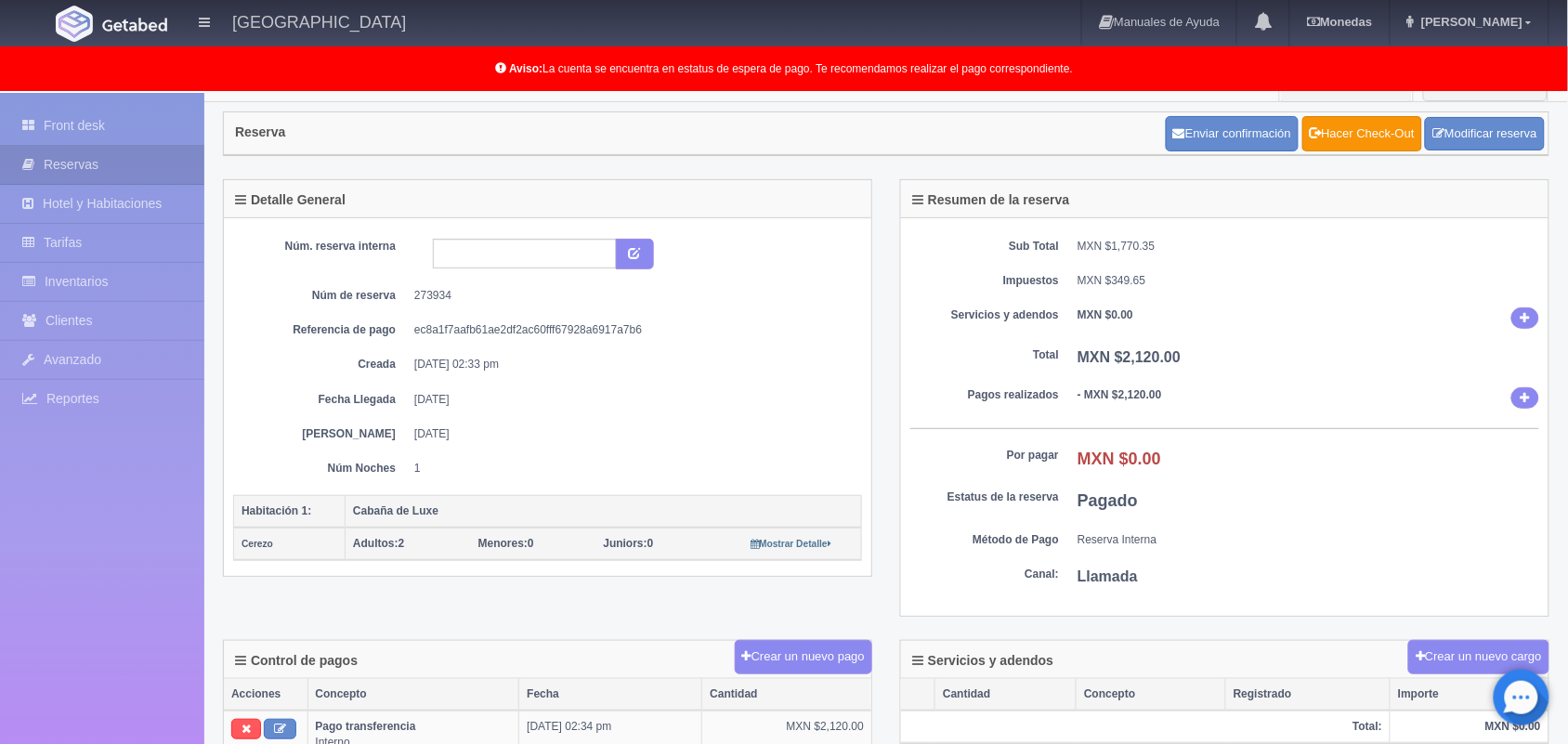
scroll to position [25, 0]
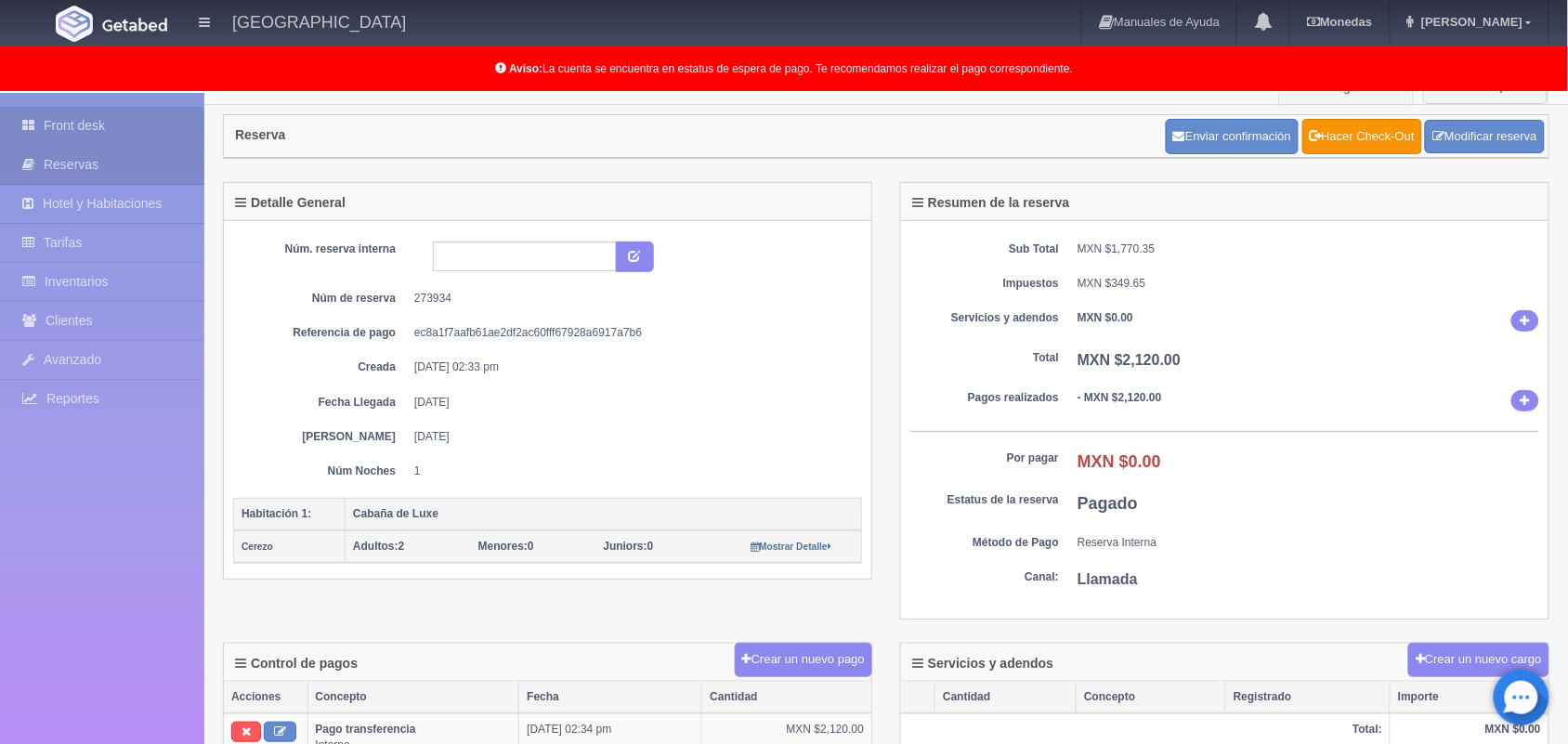
click at [64, 123] on link "Front desk" at bounding box center [102, 126] width 204 height 38
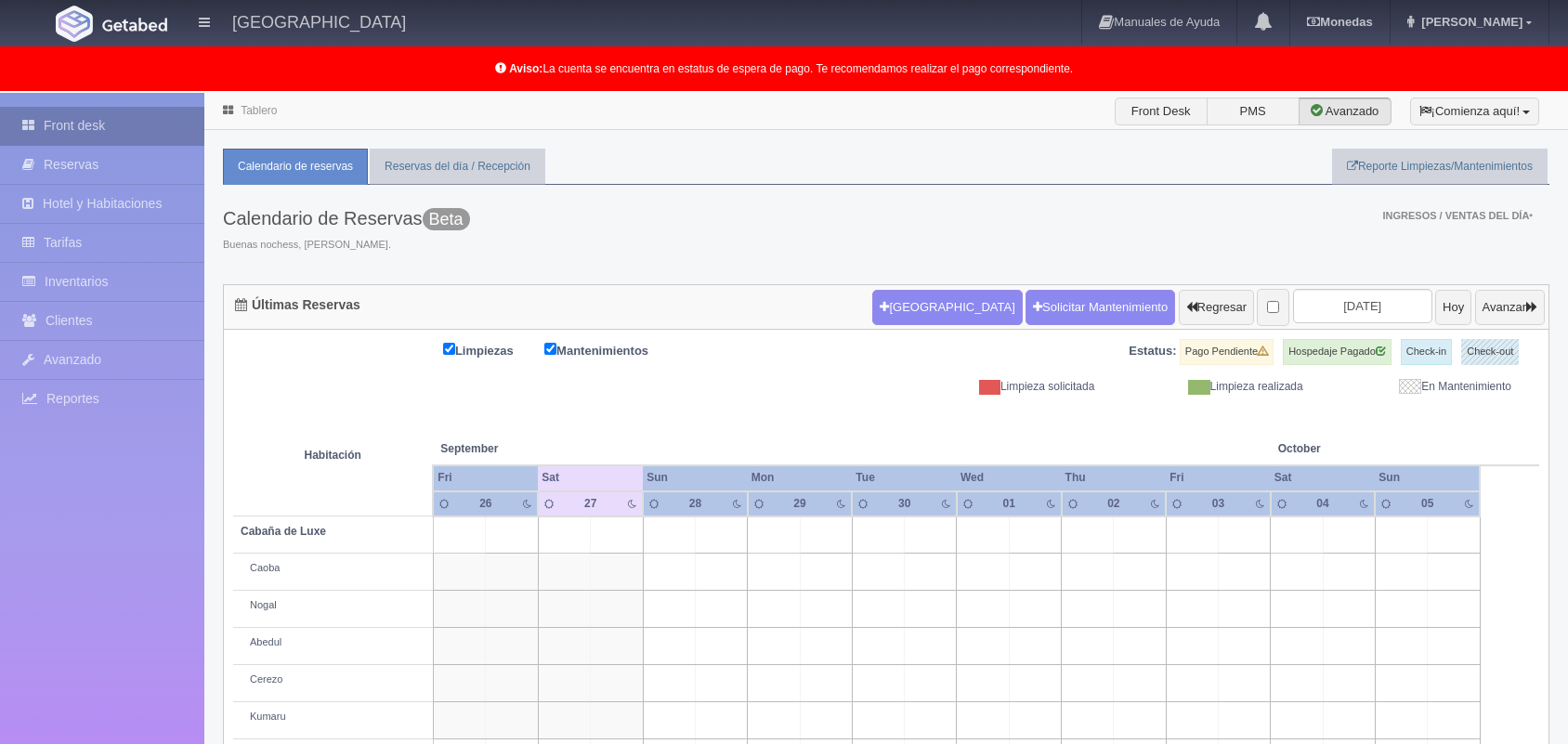
click at [84, 116] on link "Front desk" at bounding box center [102, 126] width 204 height 38
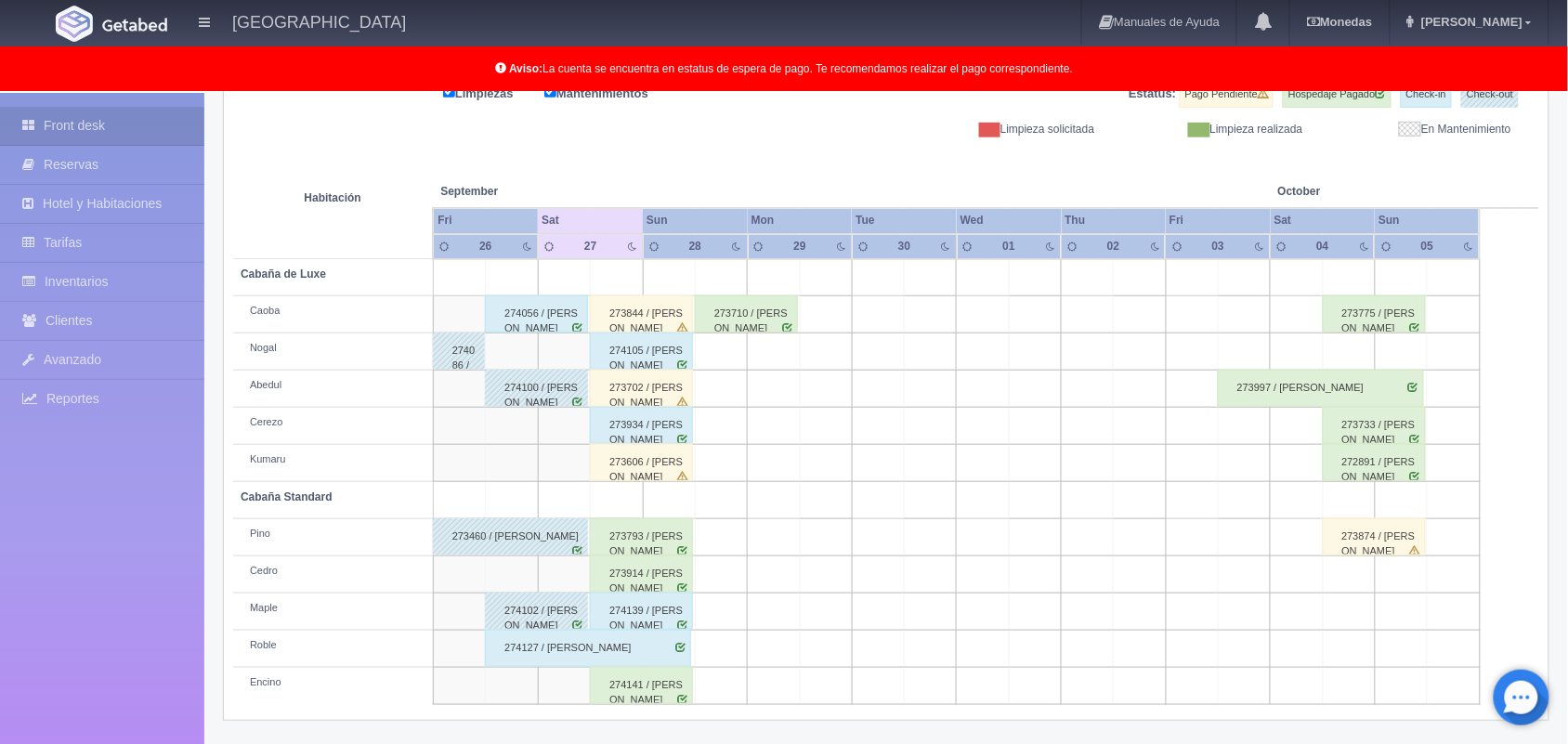
click at [744, 531] on td at bounding box center [720, 537] width 52 height 37
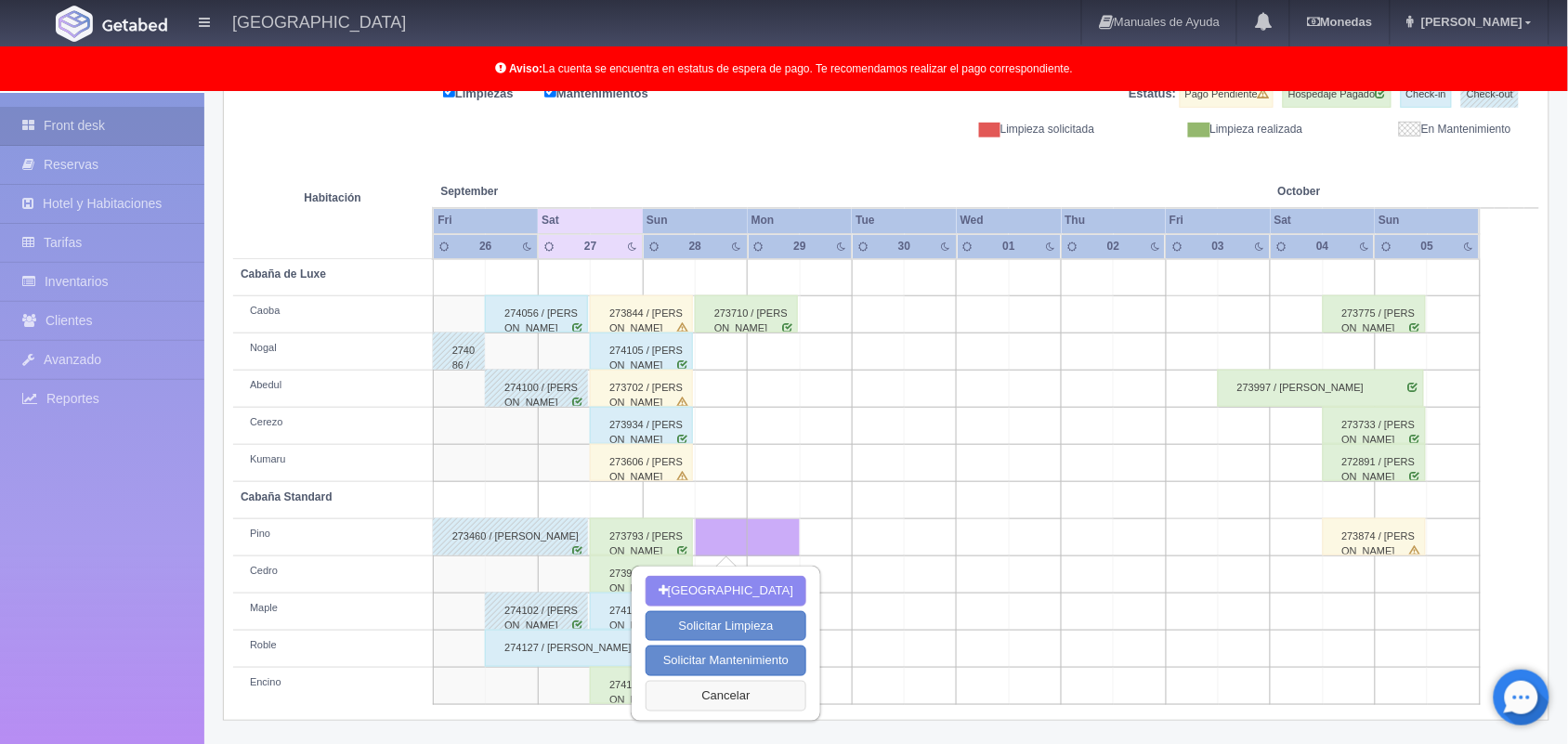
click at [730, 699] on button "Cancelar" at bounding box center [725, 696] width 160 height 30
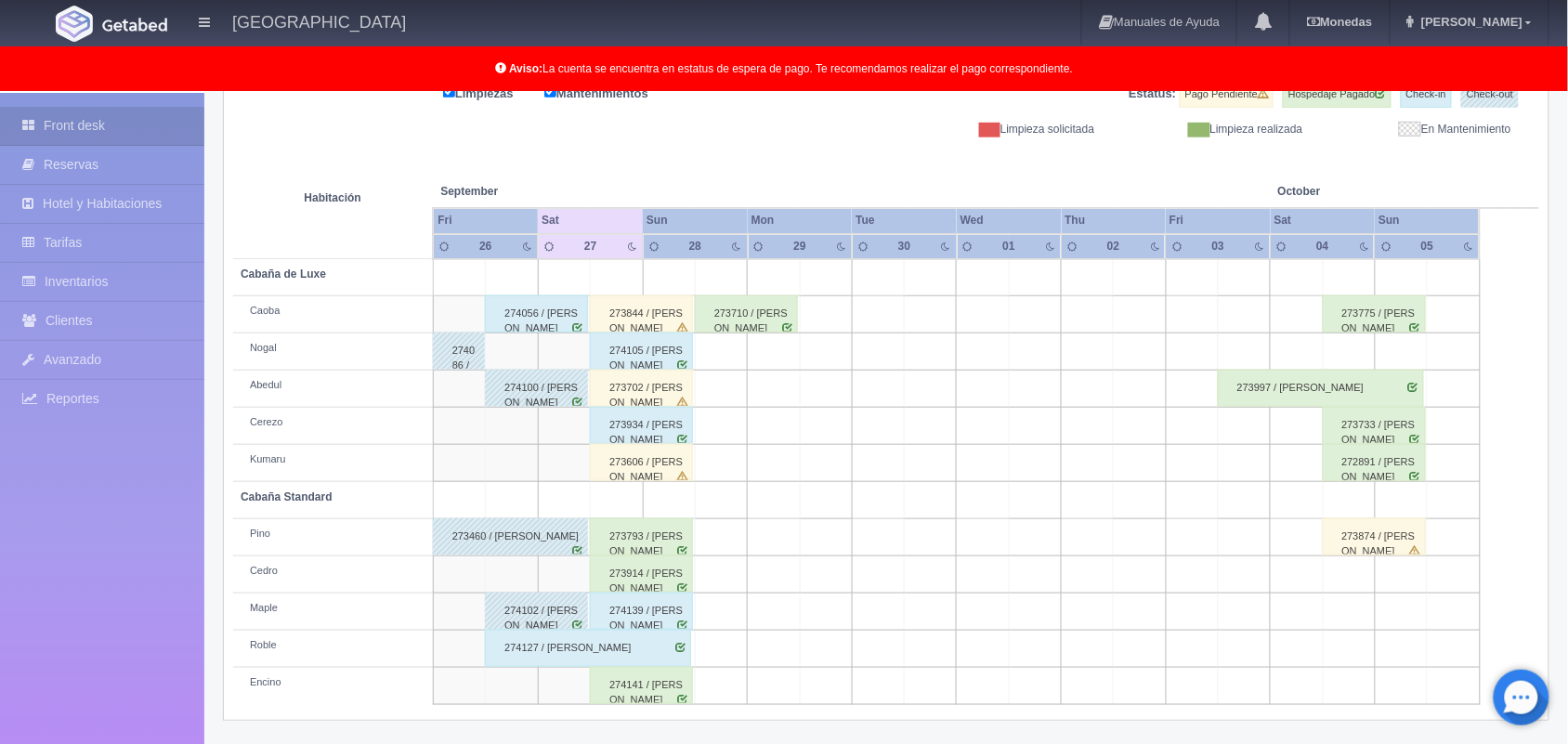
scroll to position [258, 0]
click at [631, 531] on div "273793 / [PERSON_NAME]" at bounding box center [641, 535] width 103 height 37
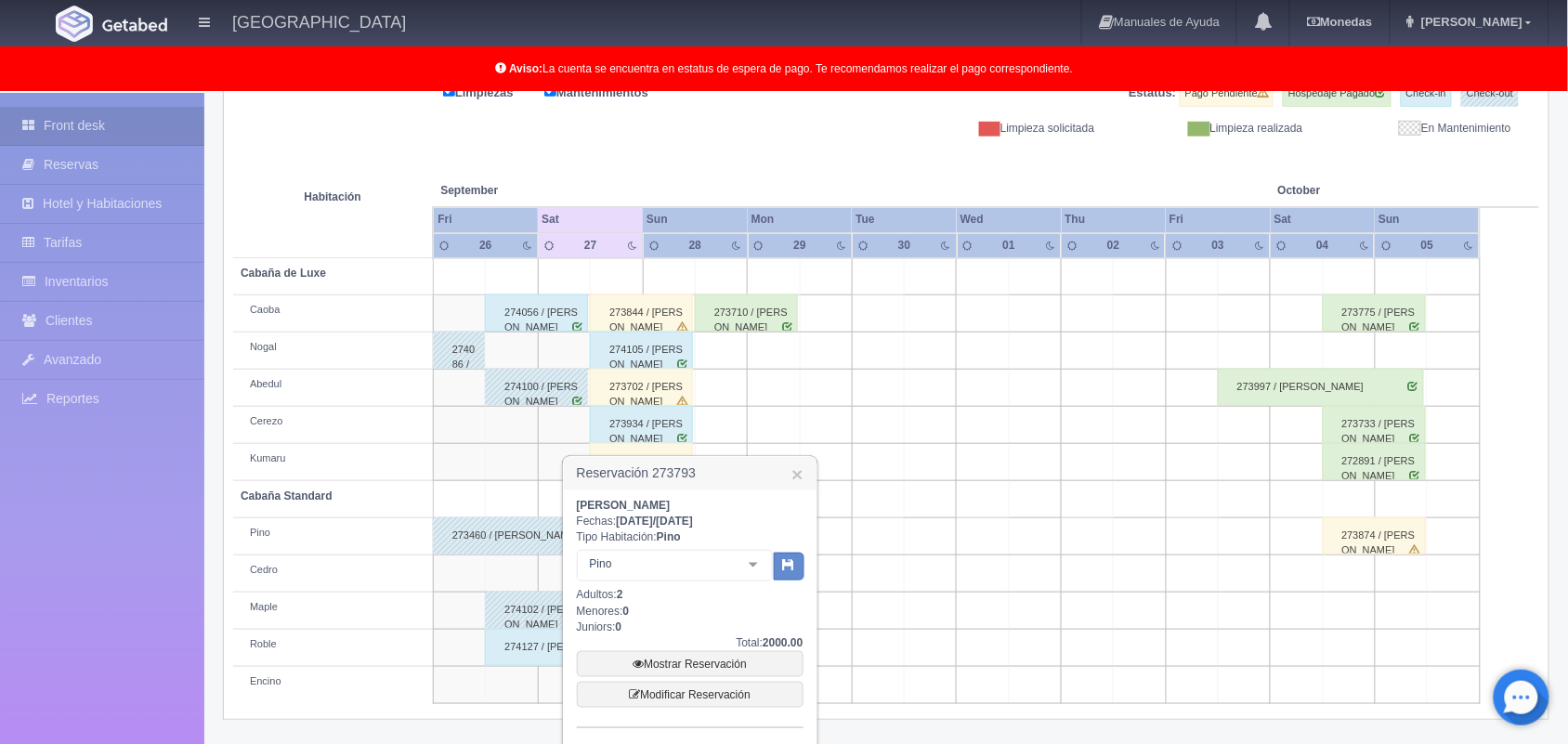
scroll to position [383, 0]
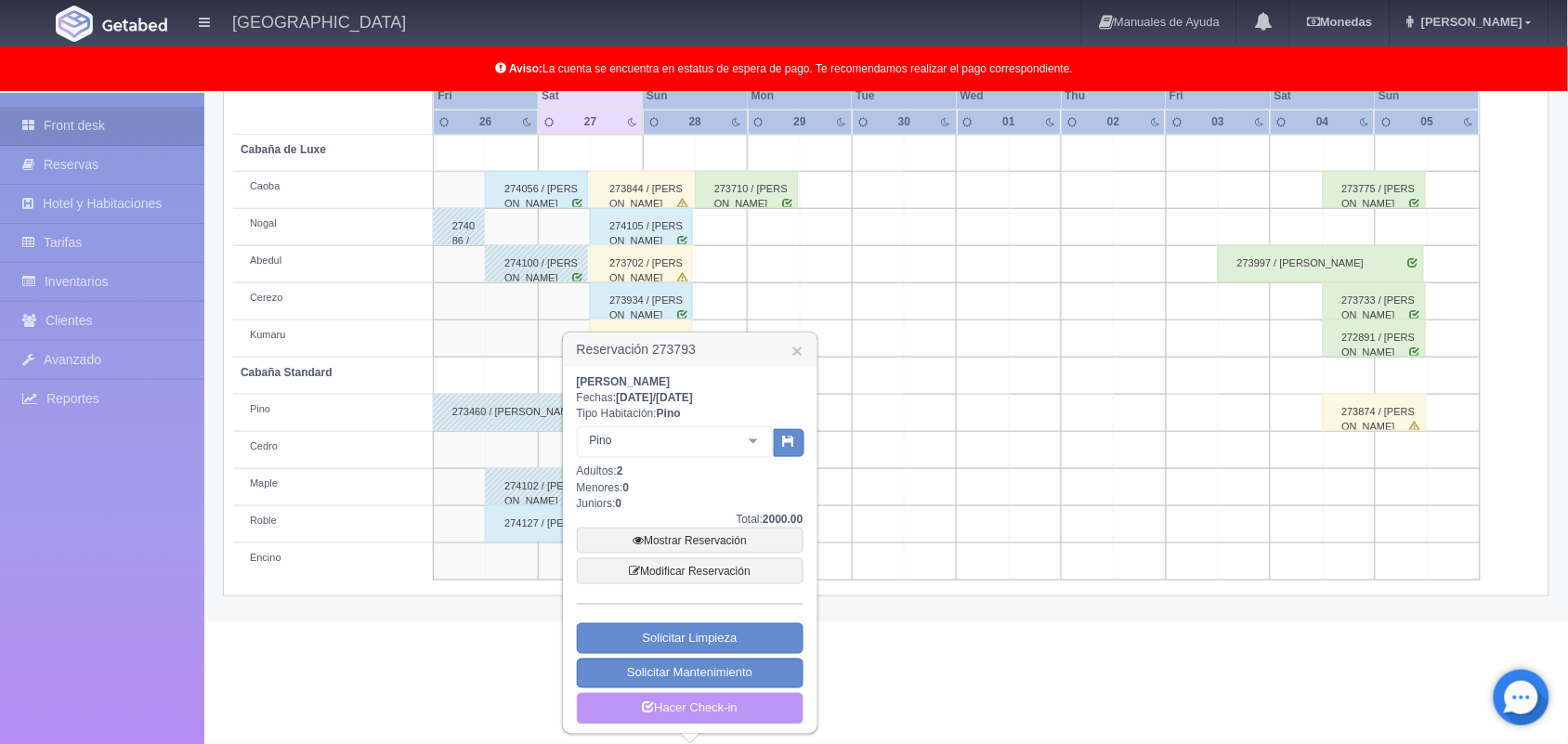
click at [688, 720] on link "Hacer Check-in" at bounding box center [690, 708] width 227 height 31
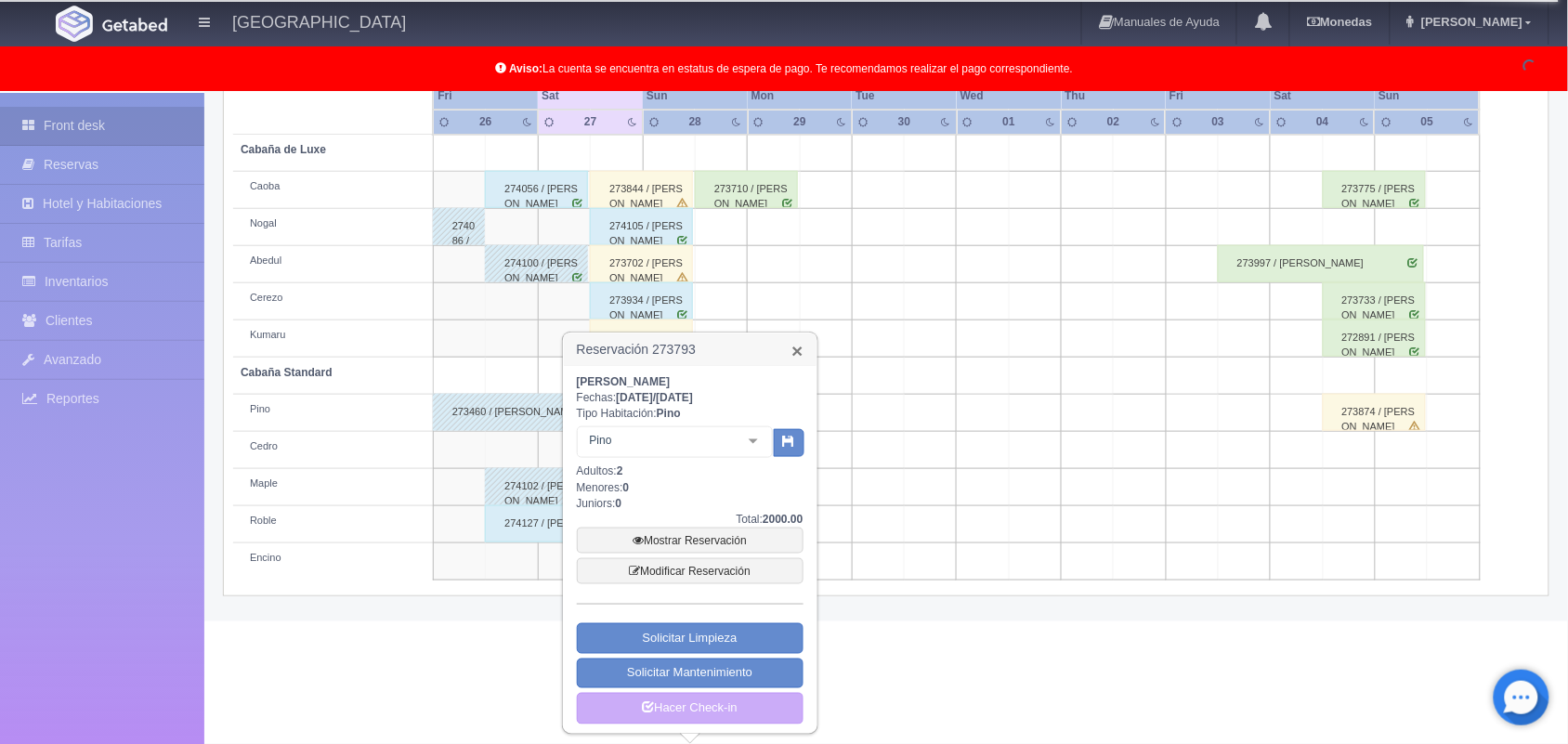
click at [792, 346] on link "×" at bounding box center [797, 350] width 11 height 20
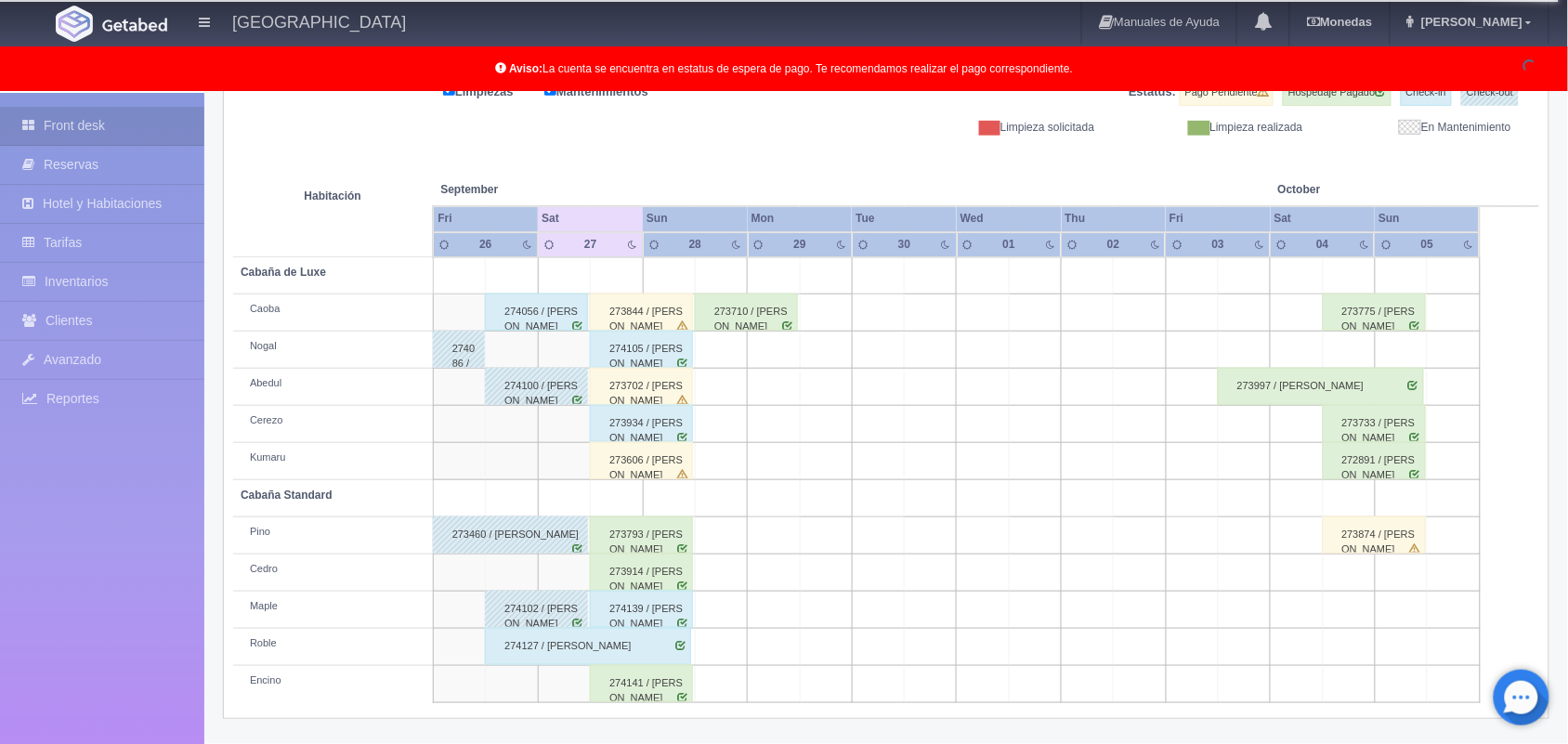
scroll to position [258, 0]
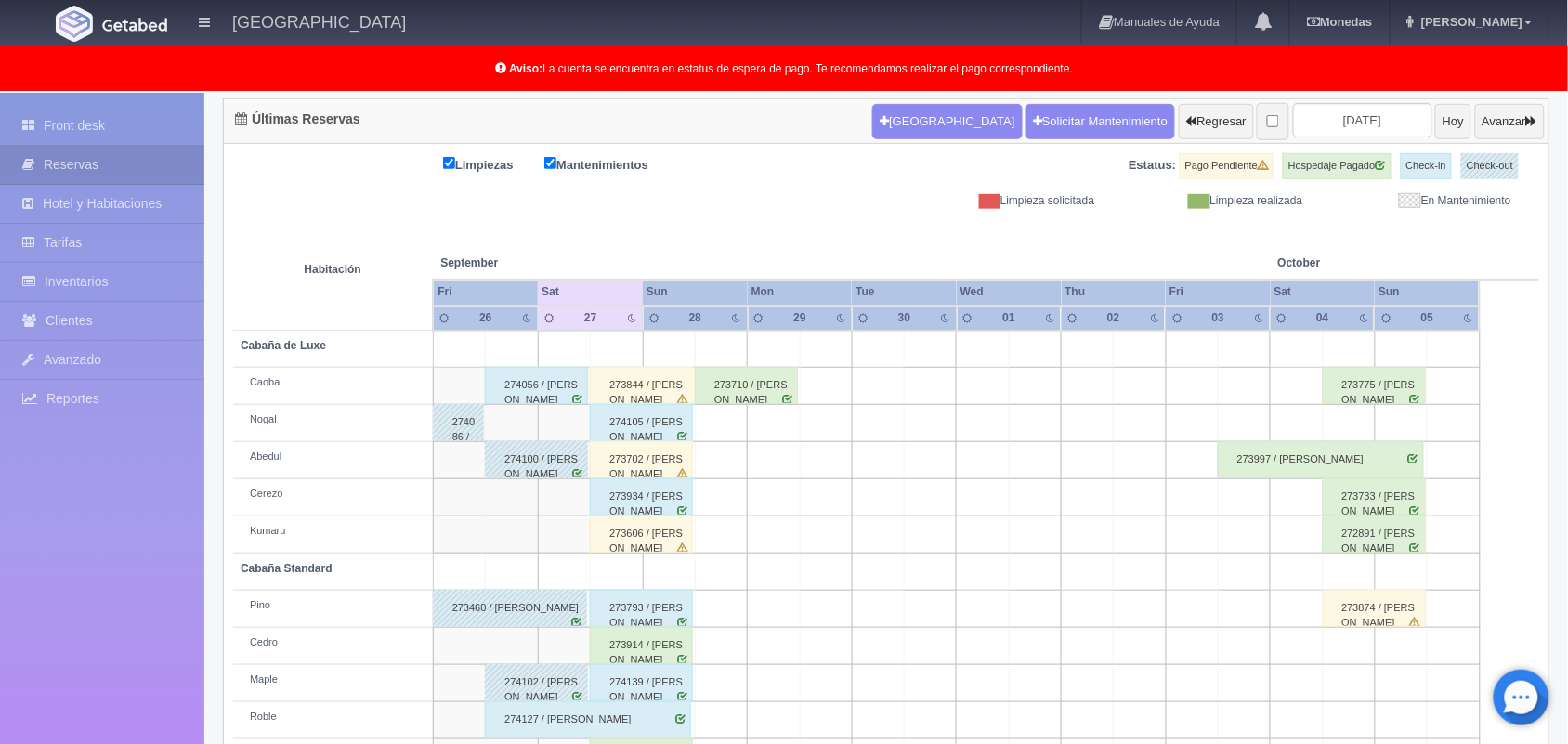
scroll to position [258, 0]
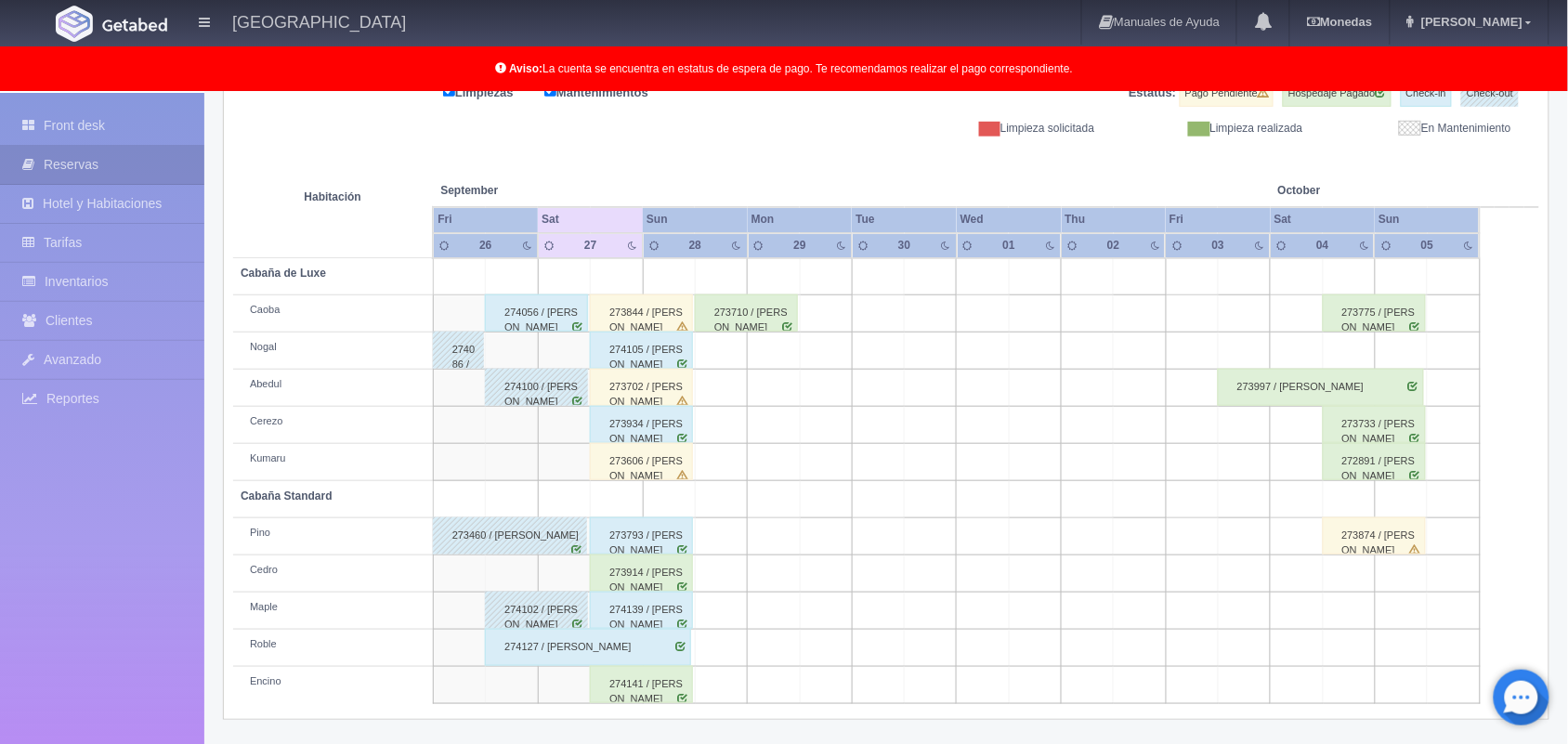
click at [633, 581] on div "273914 / Nayeli Álvarez Perez" at bounding box center [641, 572] width 103 height 37
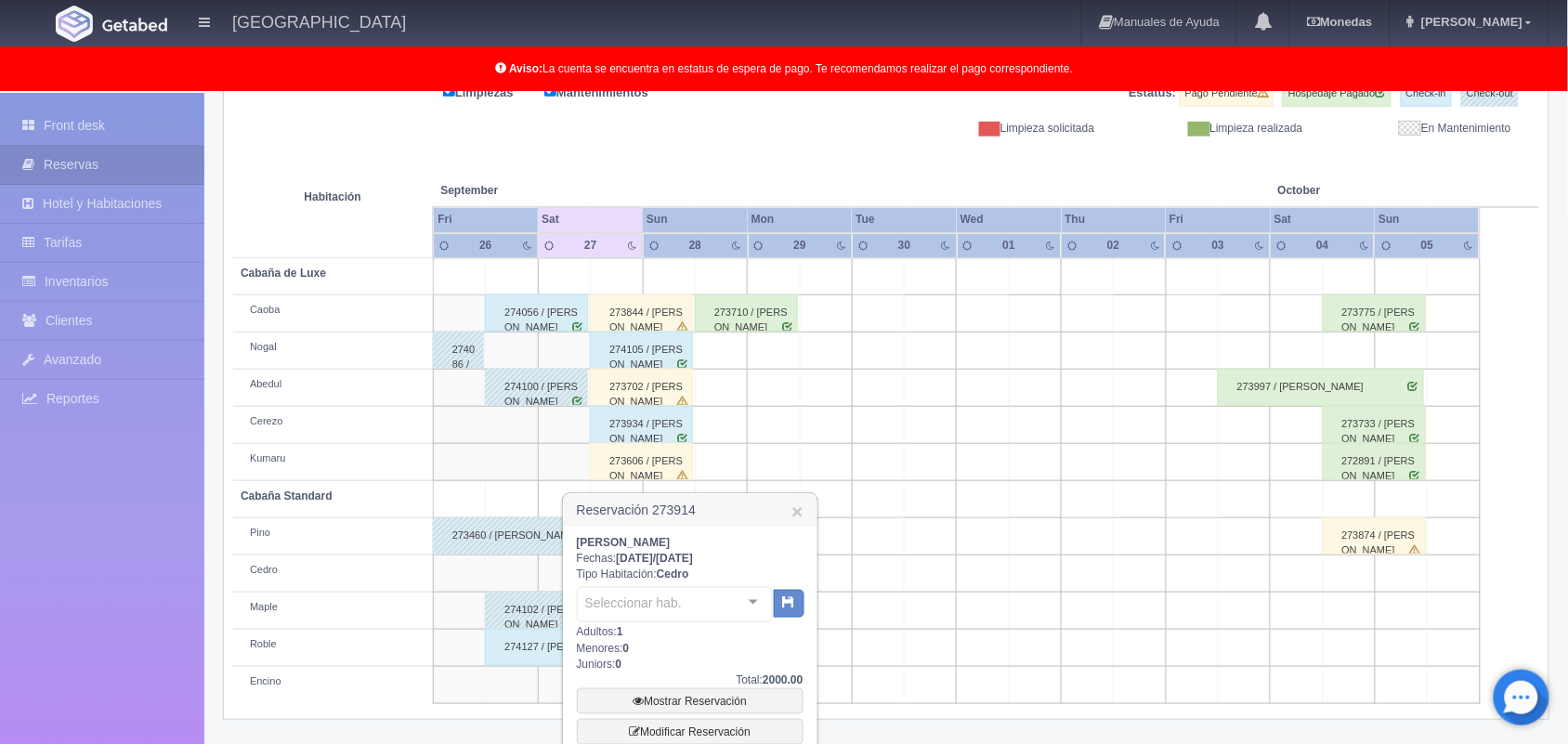
scroll to position [420, 0]
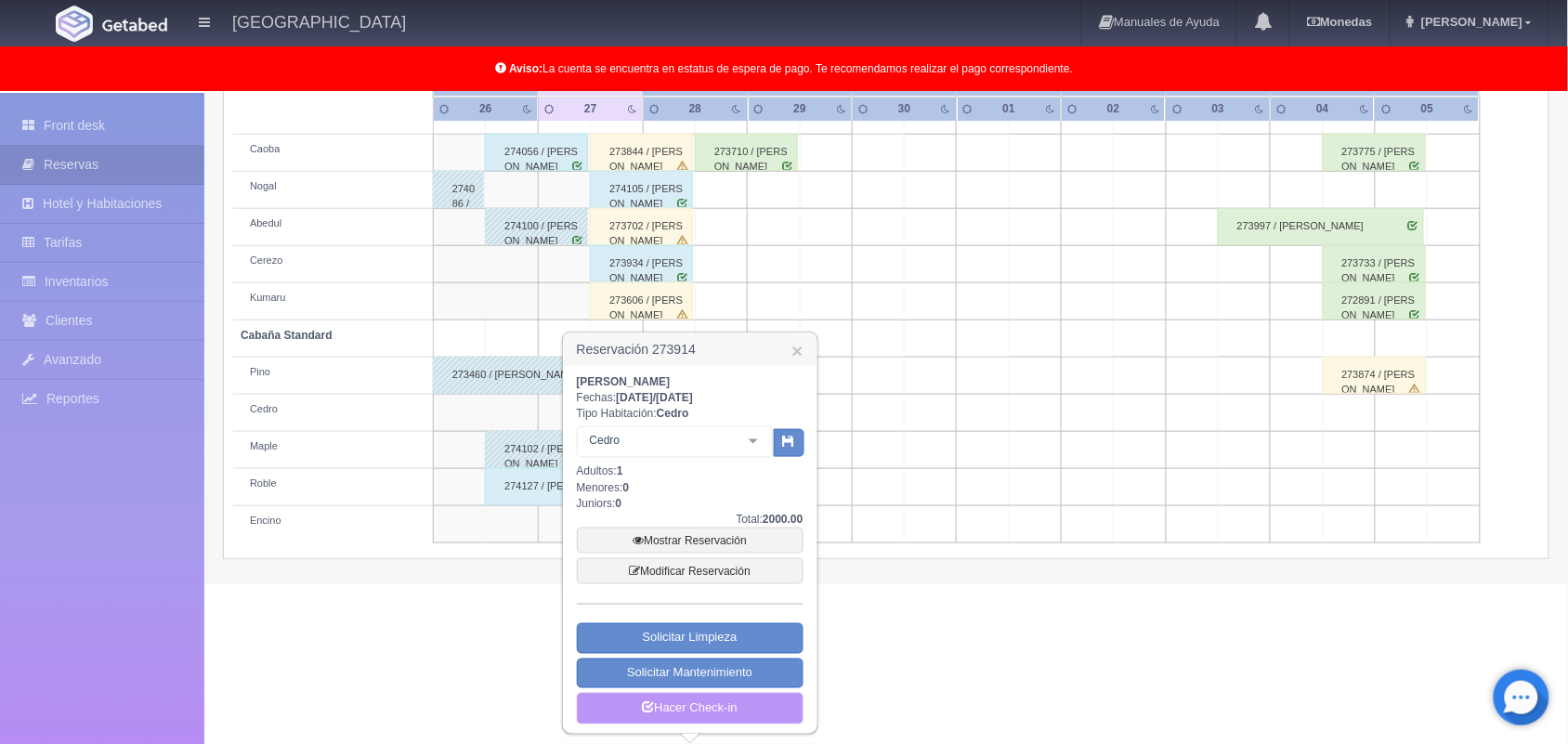
click at [685, 704] on link "Hacer Check-in" at bounding box center [690, 708] width 227 height 31
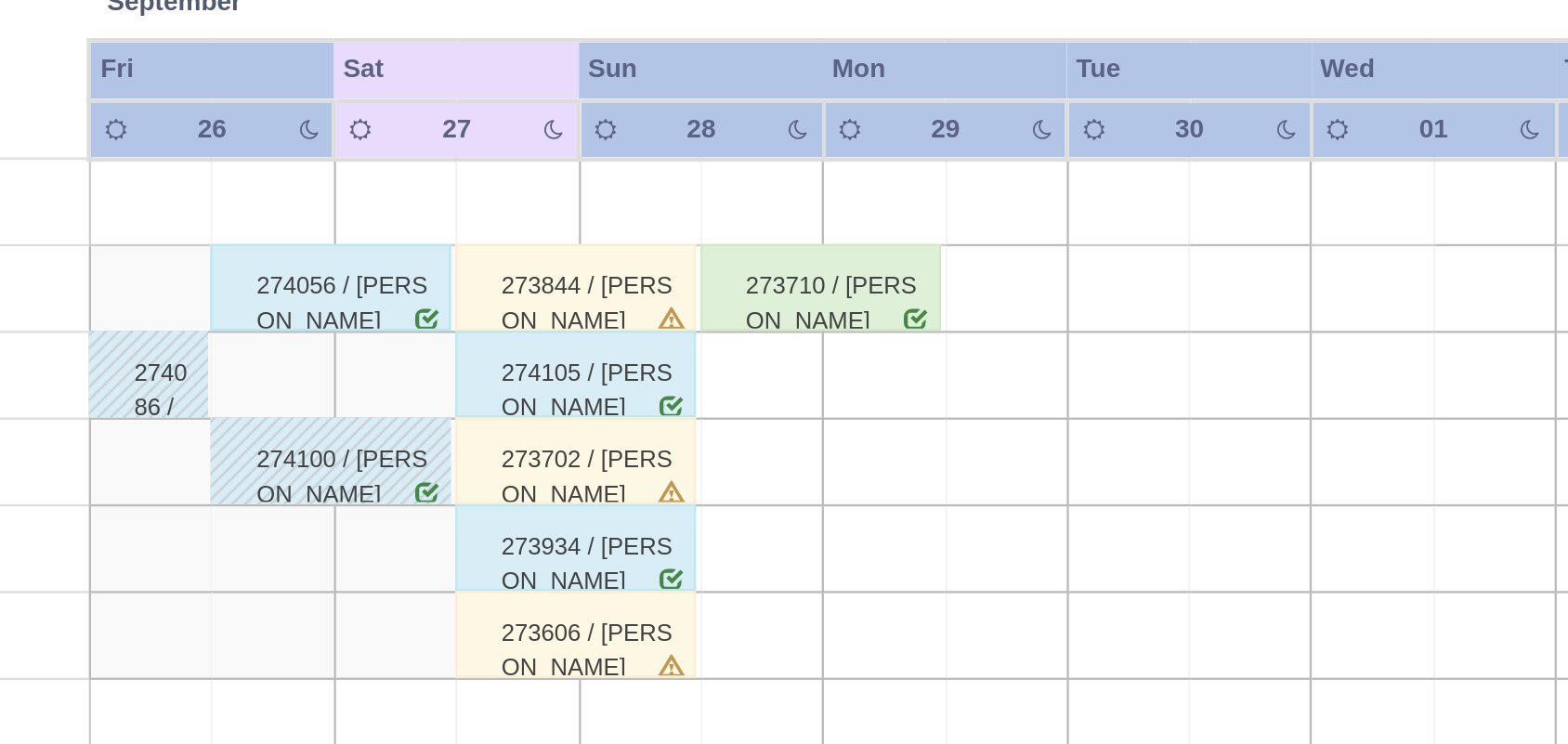
scroll to position [258, 0]
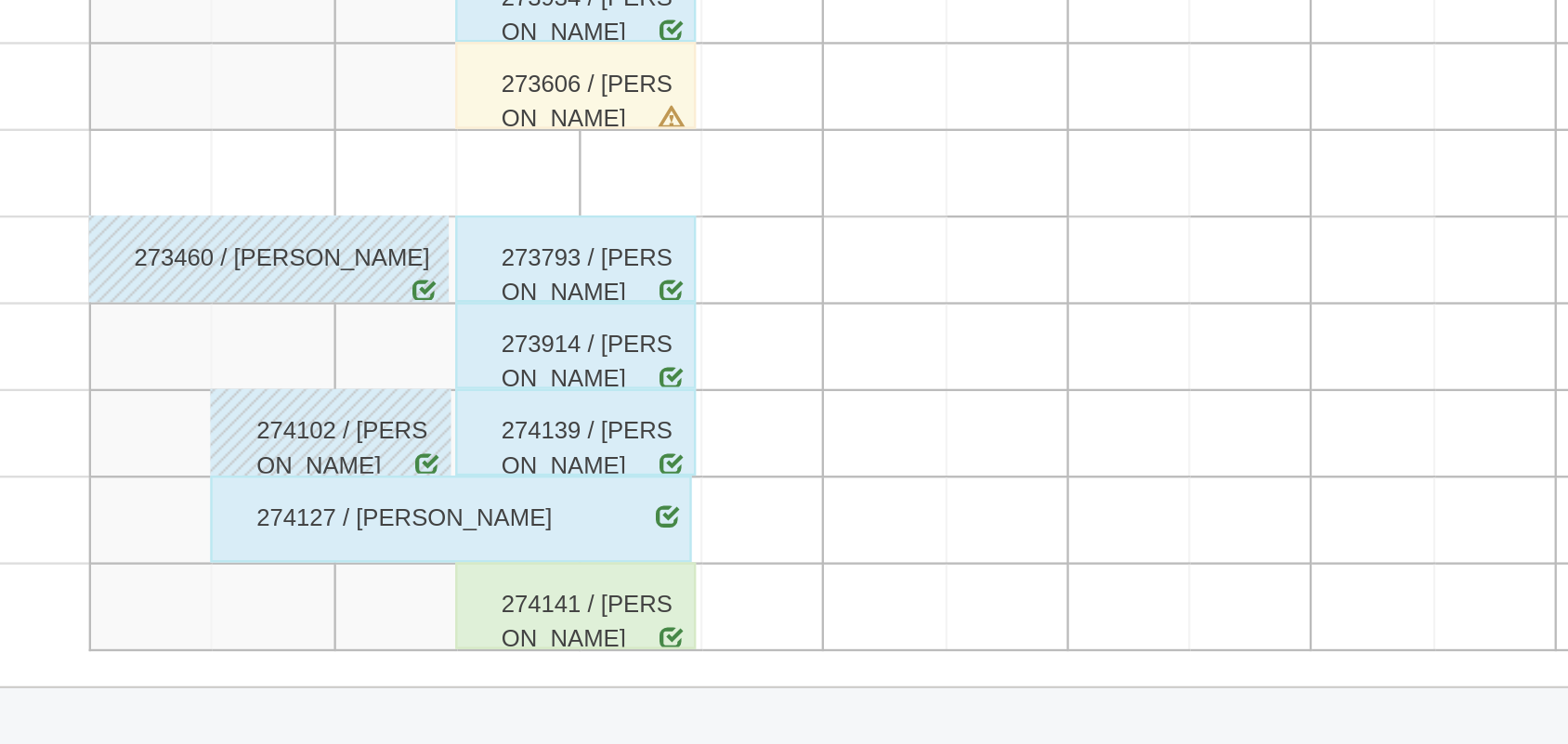
click at [666, 695] on div "274141 / [PERSON_NAME]" at bounding box center [641, 684] width 103 height 37
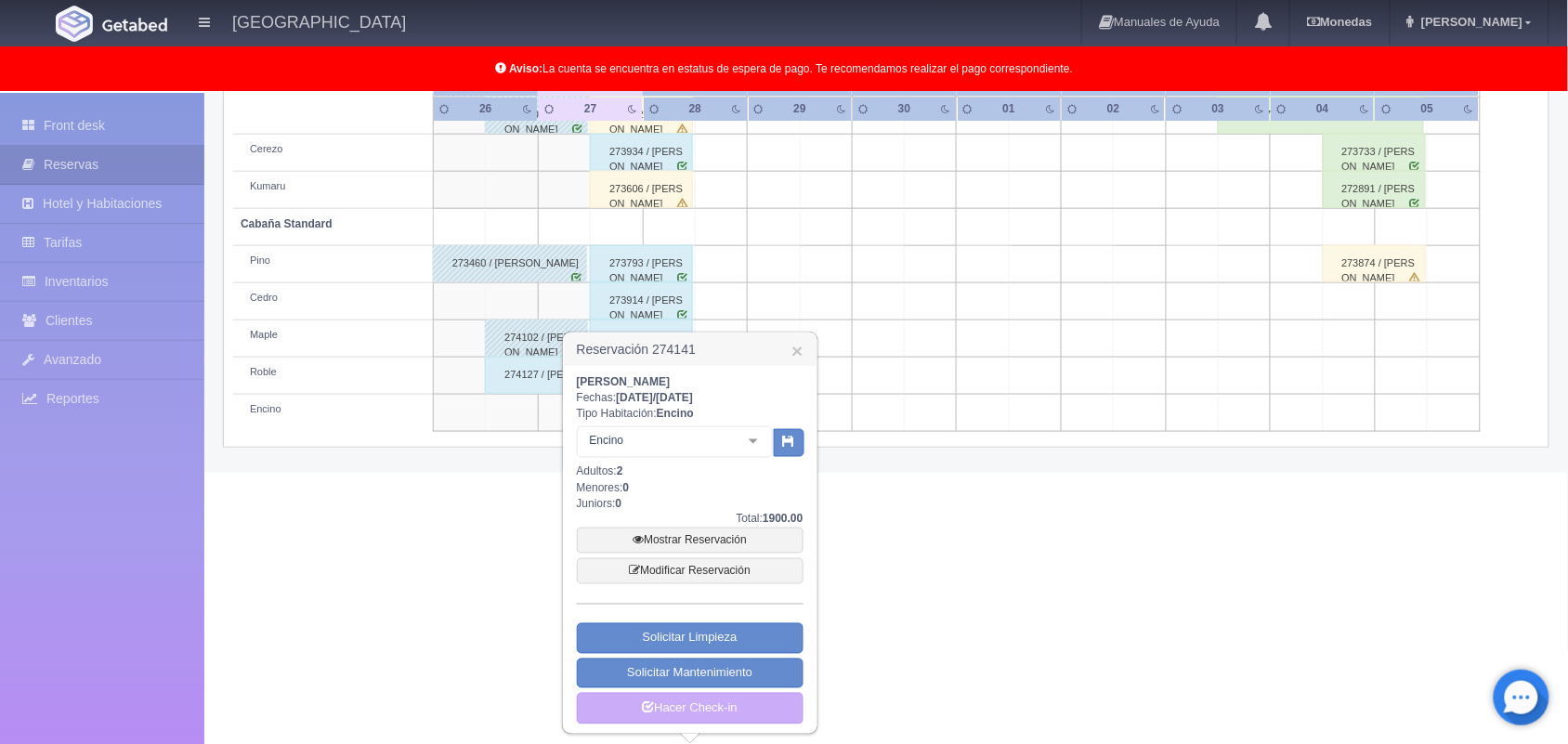
scroll to position [531, 0]
click at [666, 713] on link "Hacer Check-in" at bounding box center [690, 708] width 227 height 31
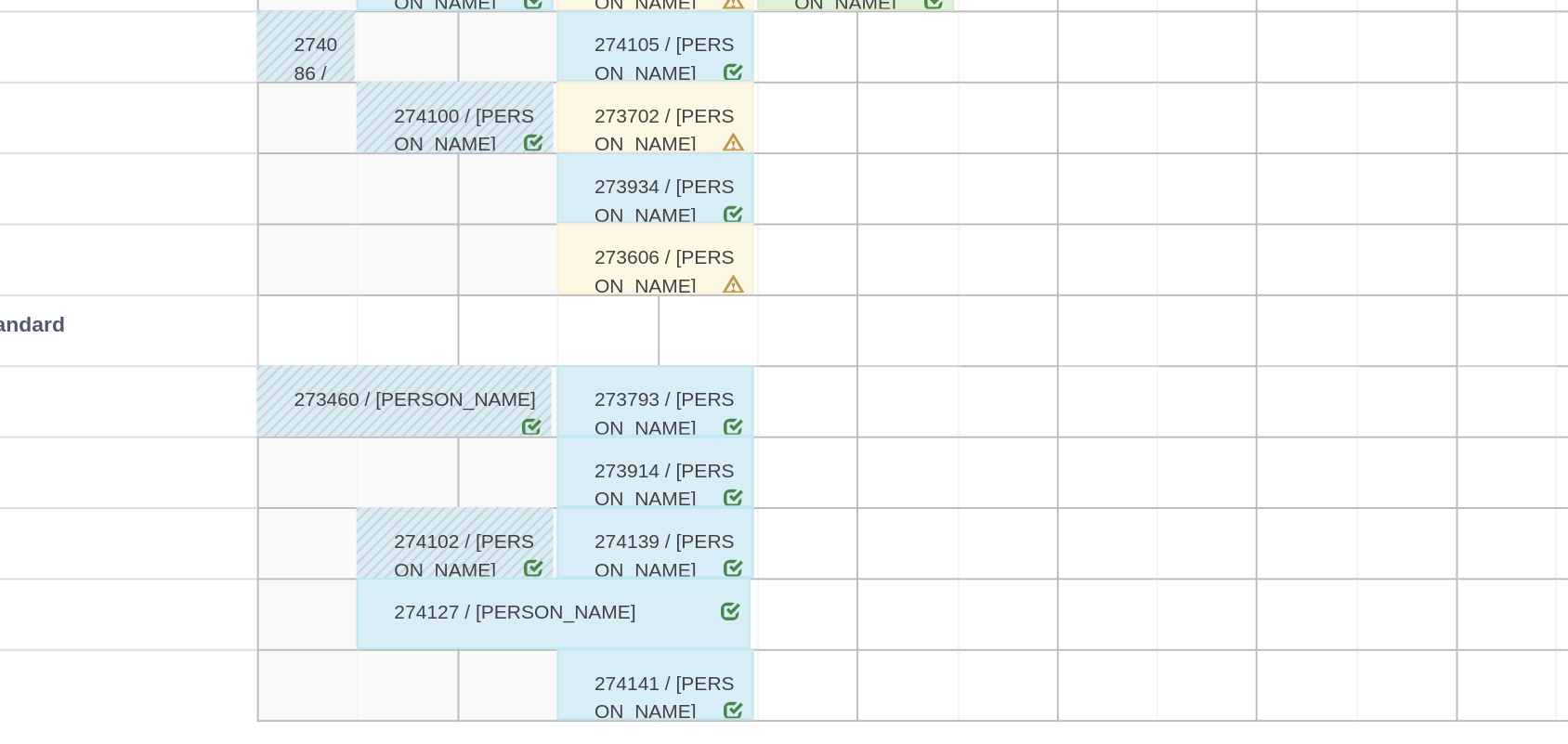
scroll to position [257, 0]
